Goal: Task Accomplishment & Management: Use online tool/utility

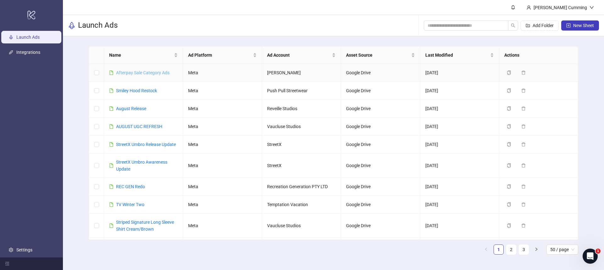
click at [163, 72] on link "Afterpay Sale Category Ads" at bounding box center [142, 72] width 53 height 5
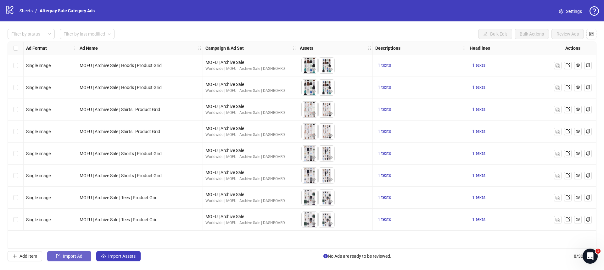
click at [79, 255] on span "Import Ad" at bounding box center [72, 255] width 19 height 5
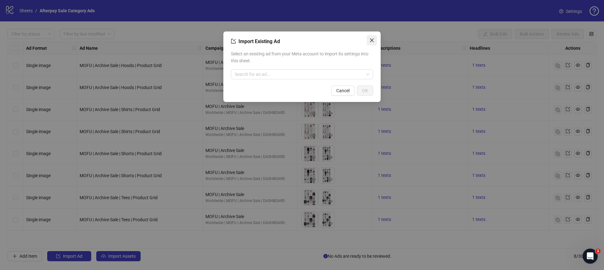
drag, startPoint x: 368, startPoint y: 38, endPoint x: 324, endPoint y: 68, distance: 53.6
click at [368, 38] on span "Close" at bounding box center [372, 40] width 10 height 5
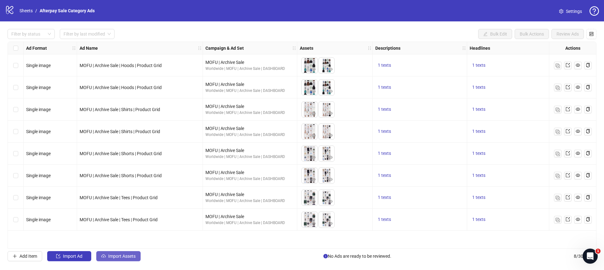
click at [130, 255] on span "Import Assets" at bounding box center [121, 255] width 27 height 5
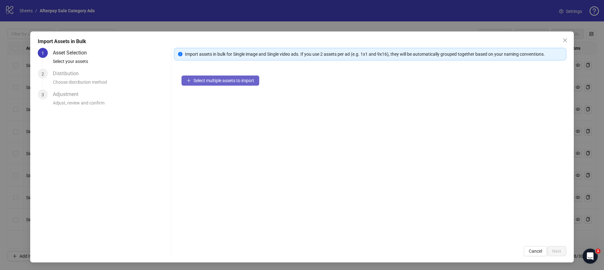
click at [224, 81] on span "Select multiple assets to import" at bounding box center [223, 80] width 61 height 5
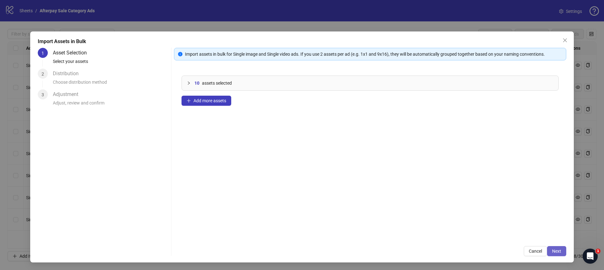
click at [557, 251] on span "Next" at bounding box center [556, 250] width 9 height 5
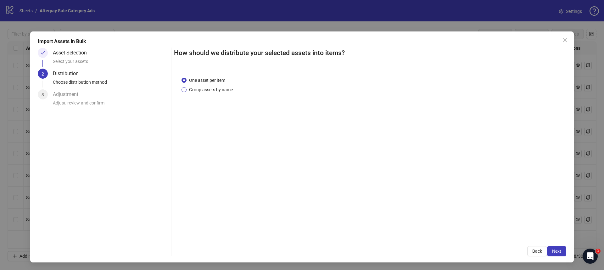
click at [221, 88] on span "Group assets by name" at bounding box center [210, 89] width 49 height 7
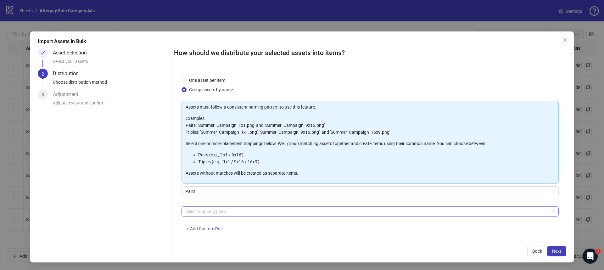
click at [227, 214] on div at bounding box center [367, 211] width 368 height 9
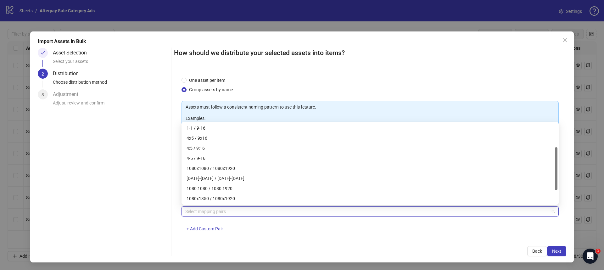
scroll to position [51, 0]
click at [219, 198] on div "1080x1350 / 1080x1920" at bounding box center [369, 198] width 367 height 7
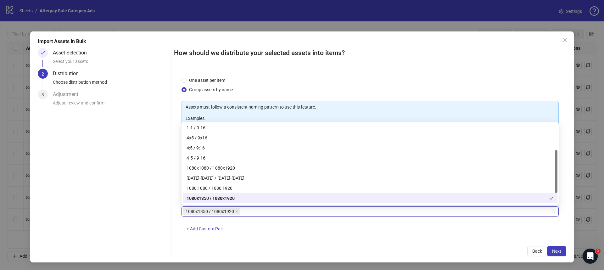
click at [301, 239] on div "How should we distribute your selected assets into items? One asset per item Gr…" at bounding box center [370, 152] width 392 height 208
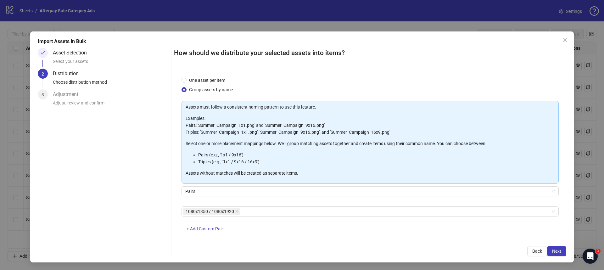
click at [306, 233] on div "1080x1350 / 1080x1920 + Add Custom Pair" at bounding box center [369, 222] width 377 height 33
click at [557, 250] on span "Next" at bounding box center [556, 250] width 9 height 5
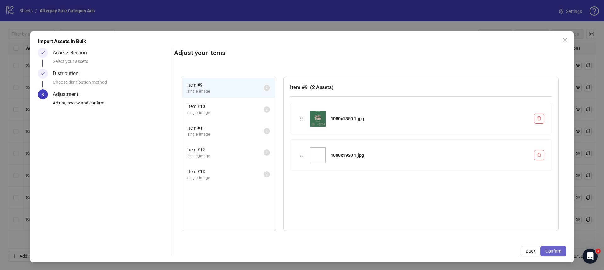
click at [553, 249] on span "Confirm" at bounding box center [553, 250] width 16 height 5
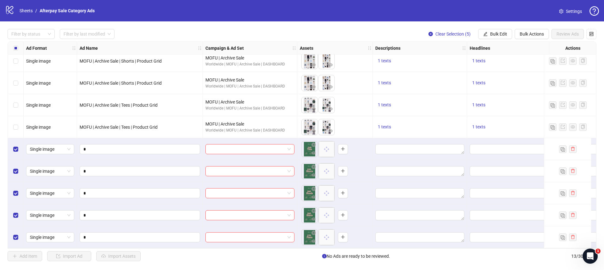
scroll to position [95, 0]
click at [323, 198] on icon "reload" at bounding box center [322, 200] width 4 height 4
